Goal: Information Seeking & Learning: Learn about a topic

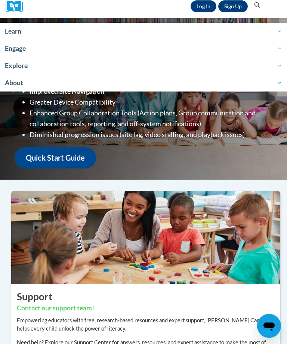
scroll to position [83, 0]
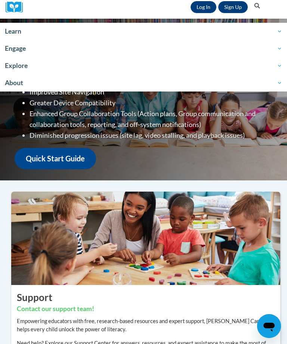
click at [196, 4] on link "Log In" at bounding box center [203, 7] width 26 height 12
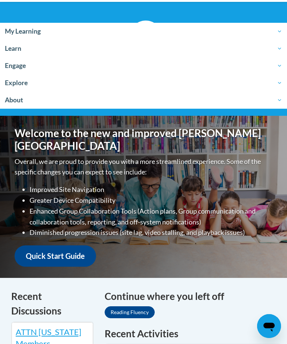
scroll to position [100, 0]
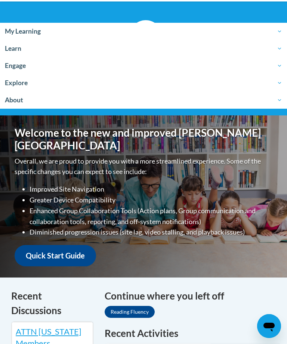
click at [136, 306] on link "Reading Fluency" at bounding box center [129, 312] width 50 height 12
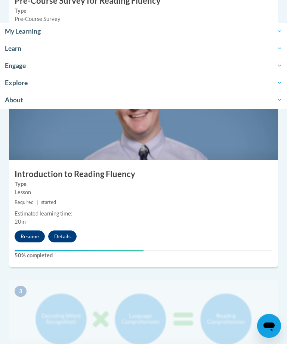
scroll to position [346, 0]
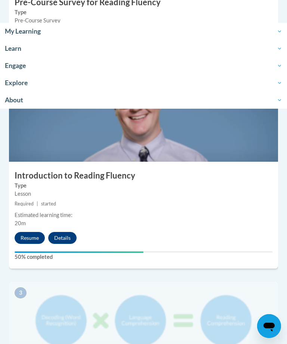
click at [28, 232] on button "Resume" at bounding box center [30, 238] width 30 height 12
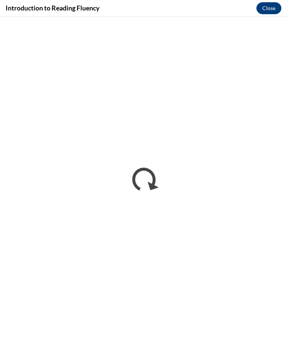
scroll to position [346, 0]
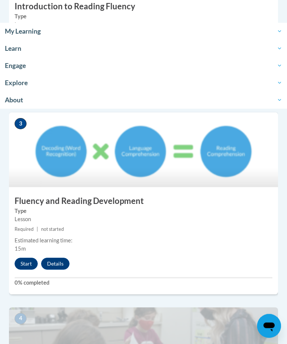
scroll to position [515, 0]
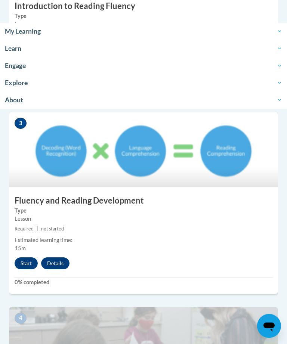
click at [28, 259] on button "Start" at bounding box center [26, 264] width 23 height 12
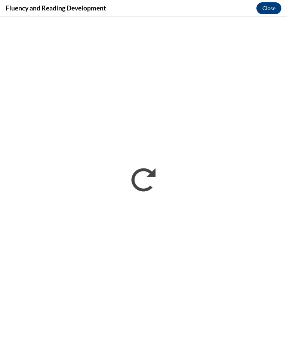
scroll to position [515, 0]
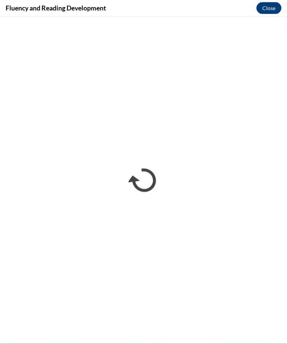
click at [268, 7] on button "Close" at bounding box center [268, 8] width 25 height 12
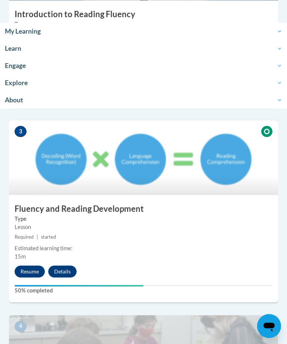
scroll to position [506, 0]
